Goal: Transaction & Acquisition: Purchase product/service

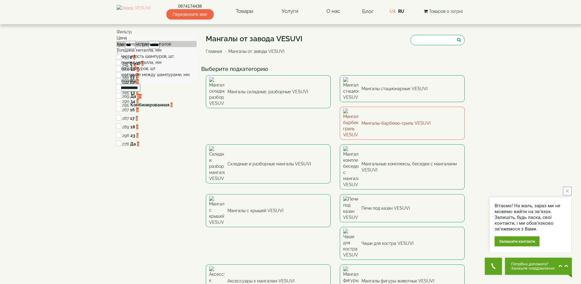
click at [340, 109] on link "Мангалы-барбекю-гриль VESUVI" at bounding box center [402, 123] width 125 height 33
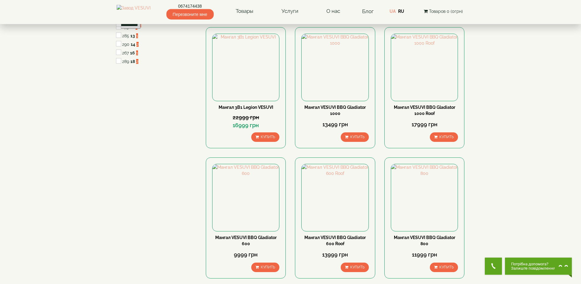
scroll to position [62, 0]
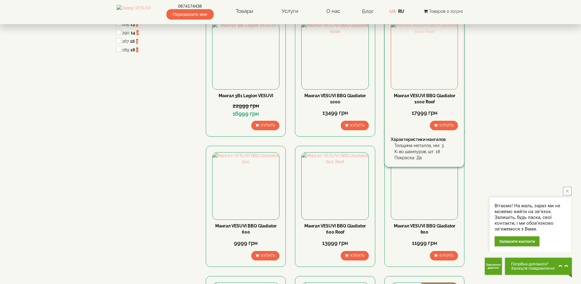
click at [426, 54] on img at bounding box center [424, 55] width 67 height 67
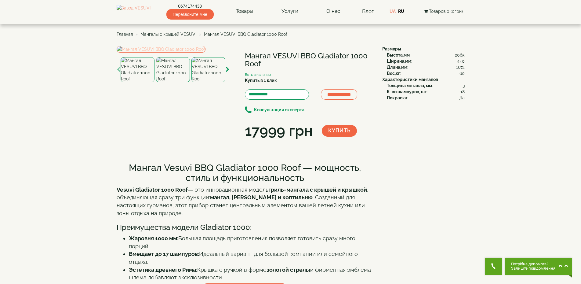
click at [172, 53] on img at bounding box center [161, 49] width 89 height 7
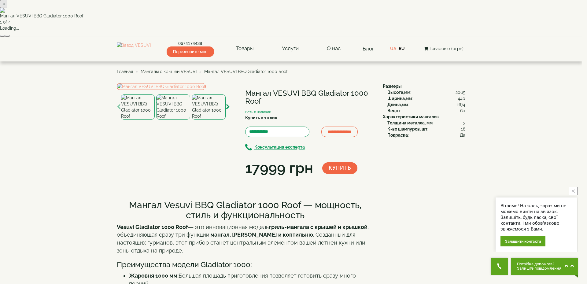
click at [10, 37] on button "button" at bounding box center [7, 36] width 5 height 2
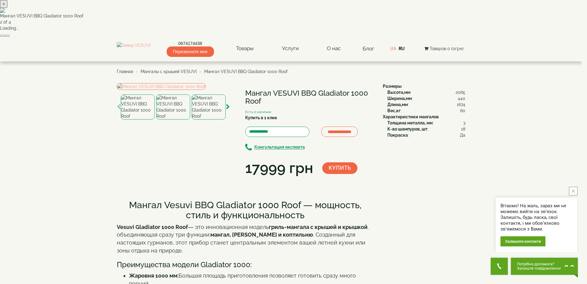
click at [10, 37] on button "button" at bounding box center [7, 36] width 5 height 2
